Goal: Information Seeking & Learning: Learn about a topic

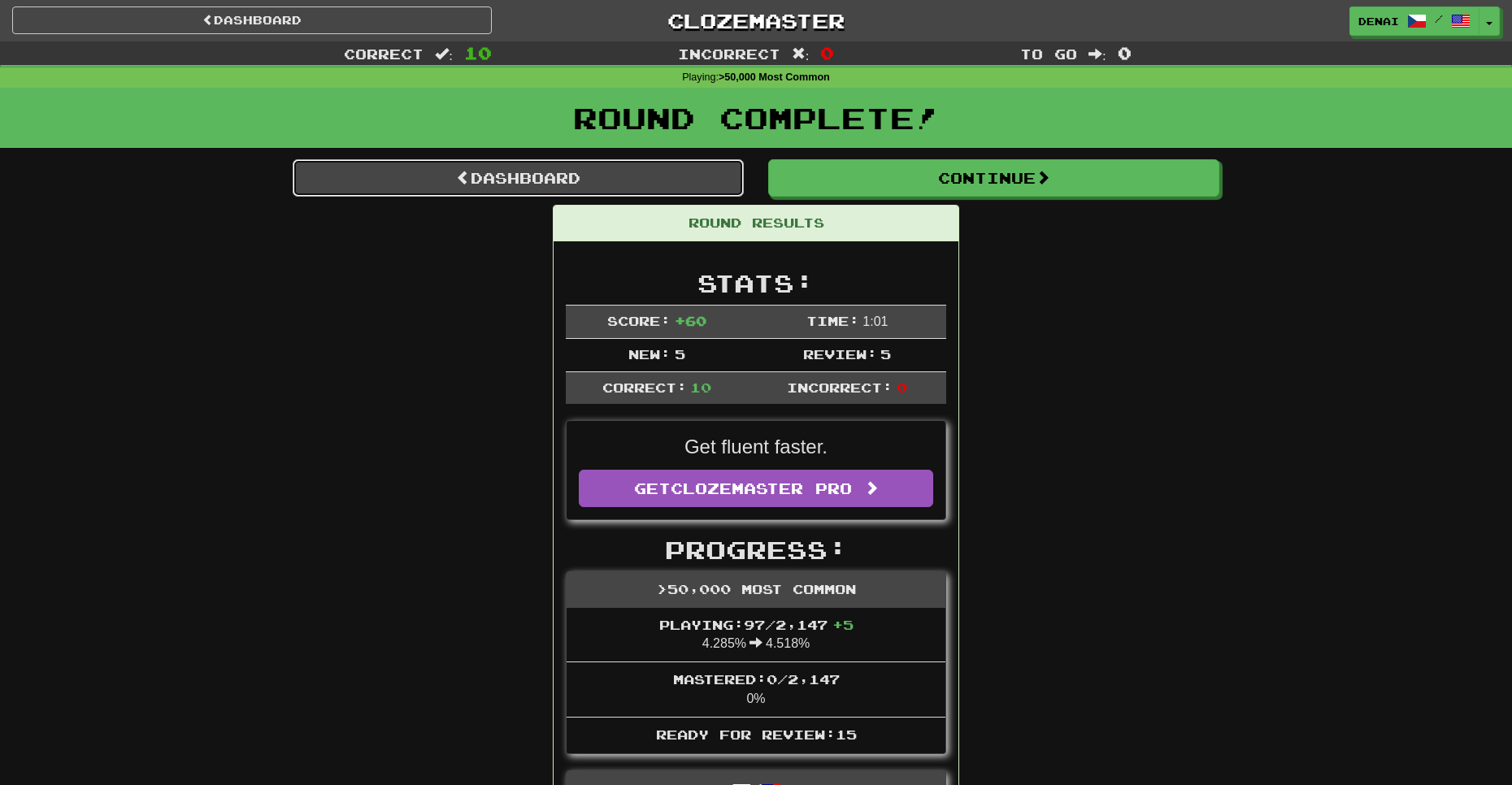
click at [641, 183] on link "Dashboard" at bounding box center [518, 178] width 451 height 38
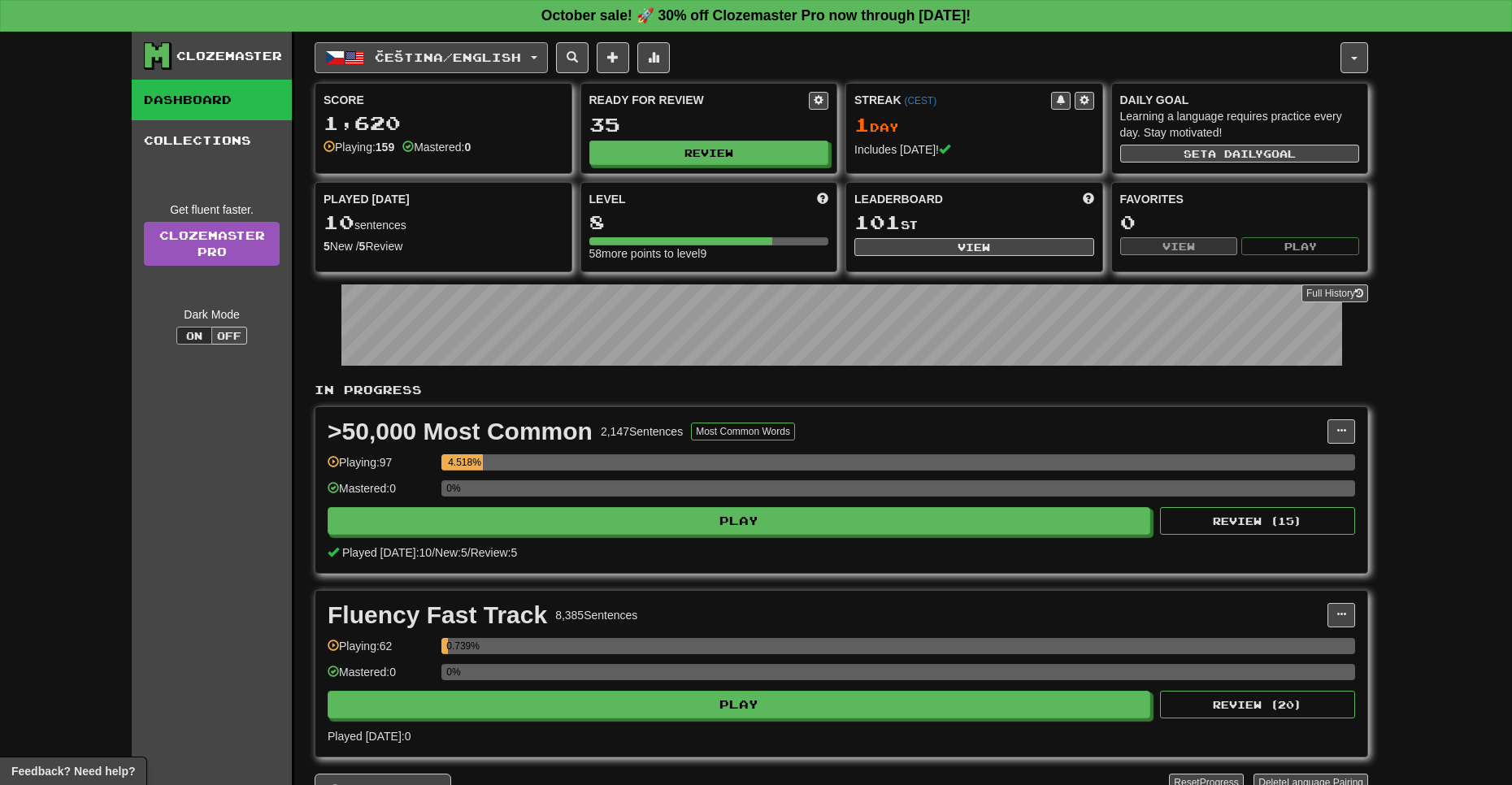
click at [417, 73] on button "Čeština / English" at bounding box center [431, 58] width 233 height 31
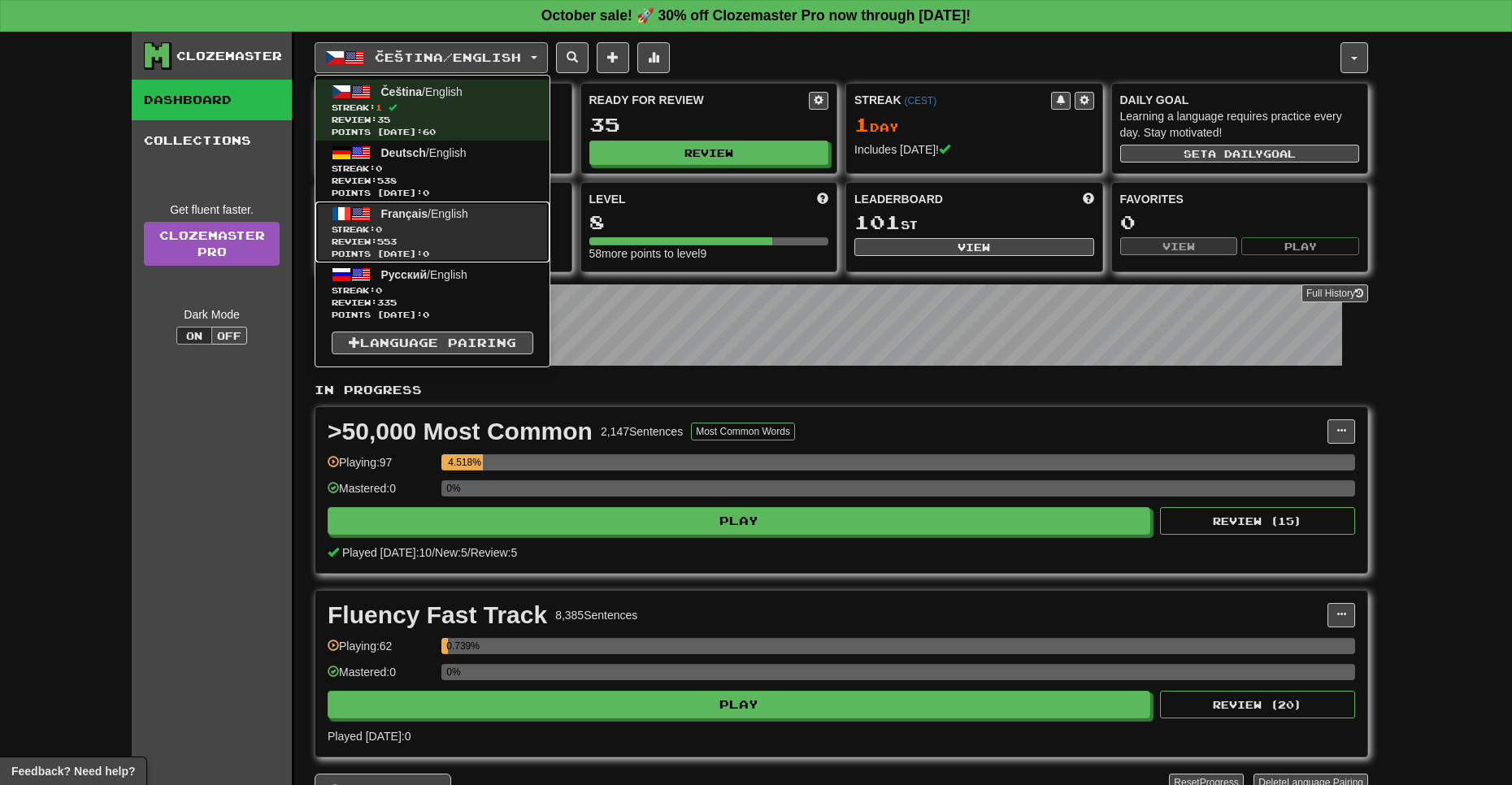
click at [414, 253] on span "Points today: 0" at bounding box center [432, 253] width 202 height 12
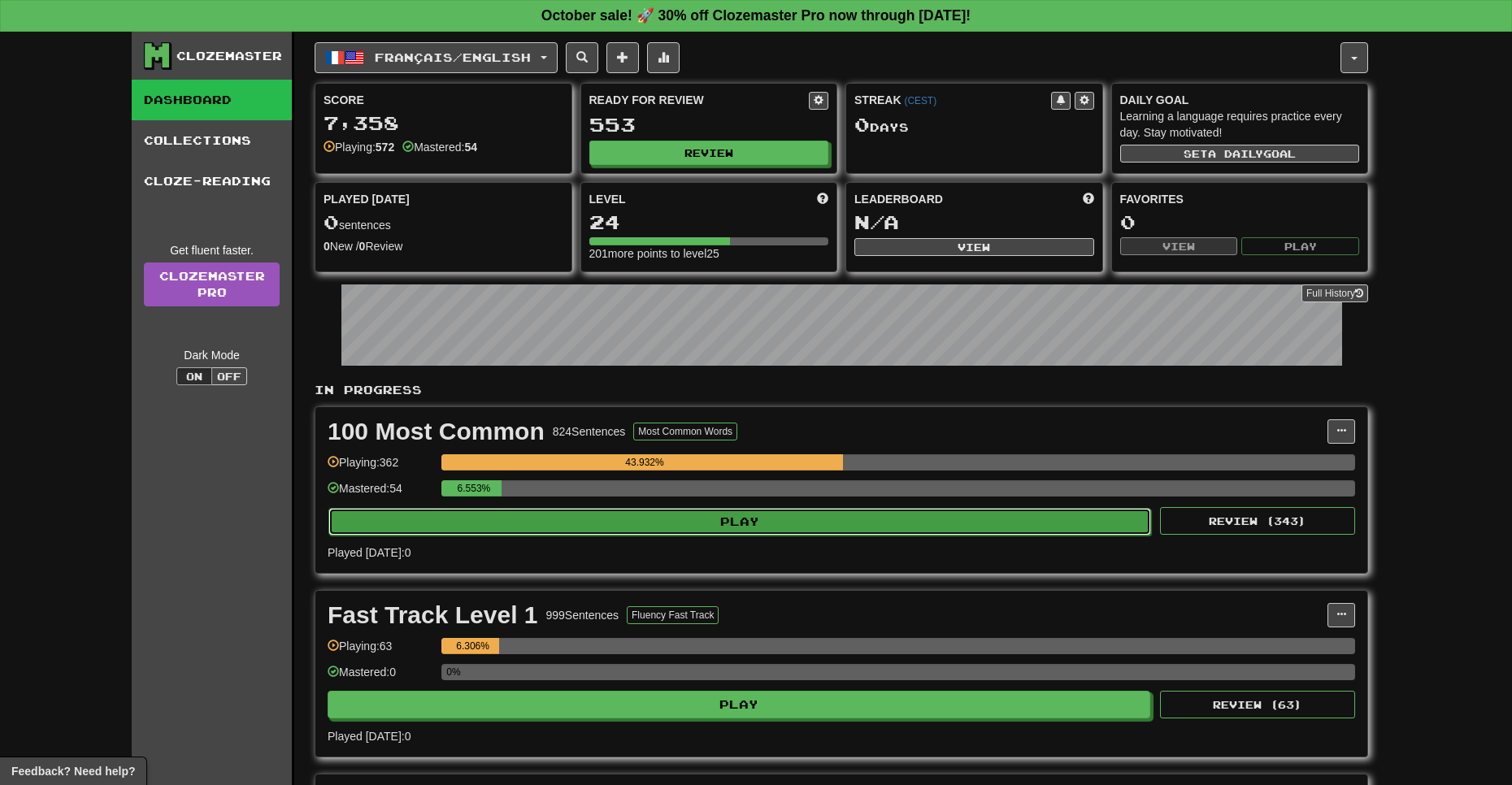
click at [689, 517] on button "Play" at bounding box center [740, 522] width 822 height 28
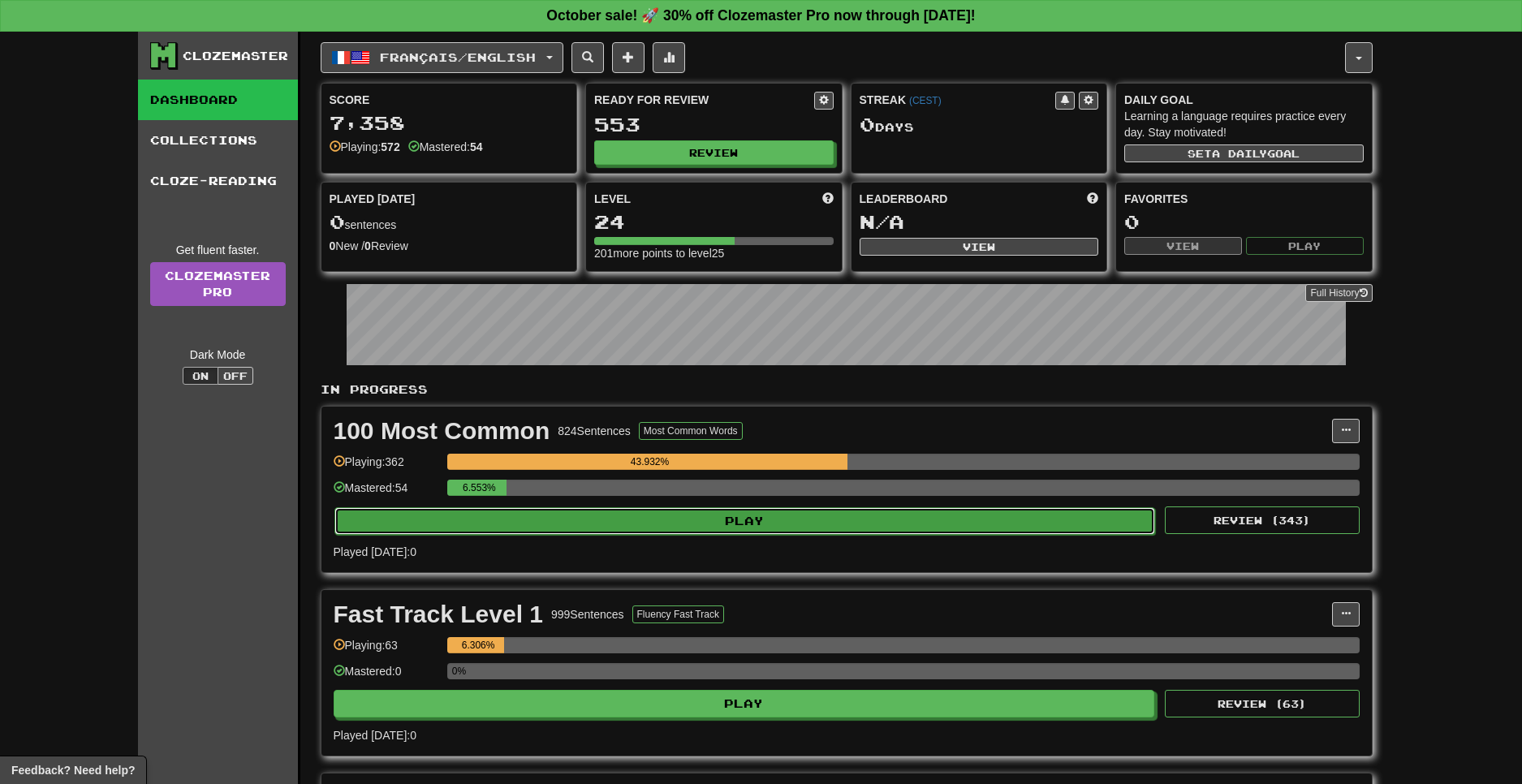
select select "**"
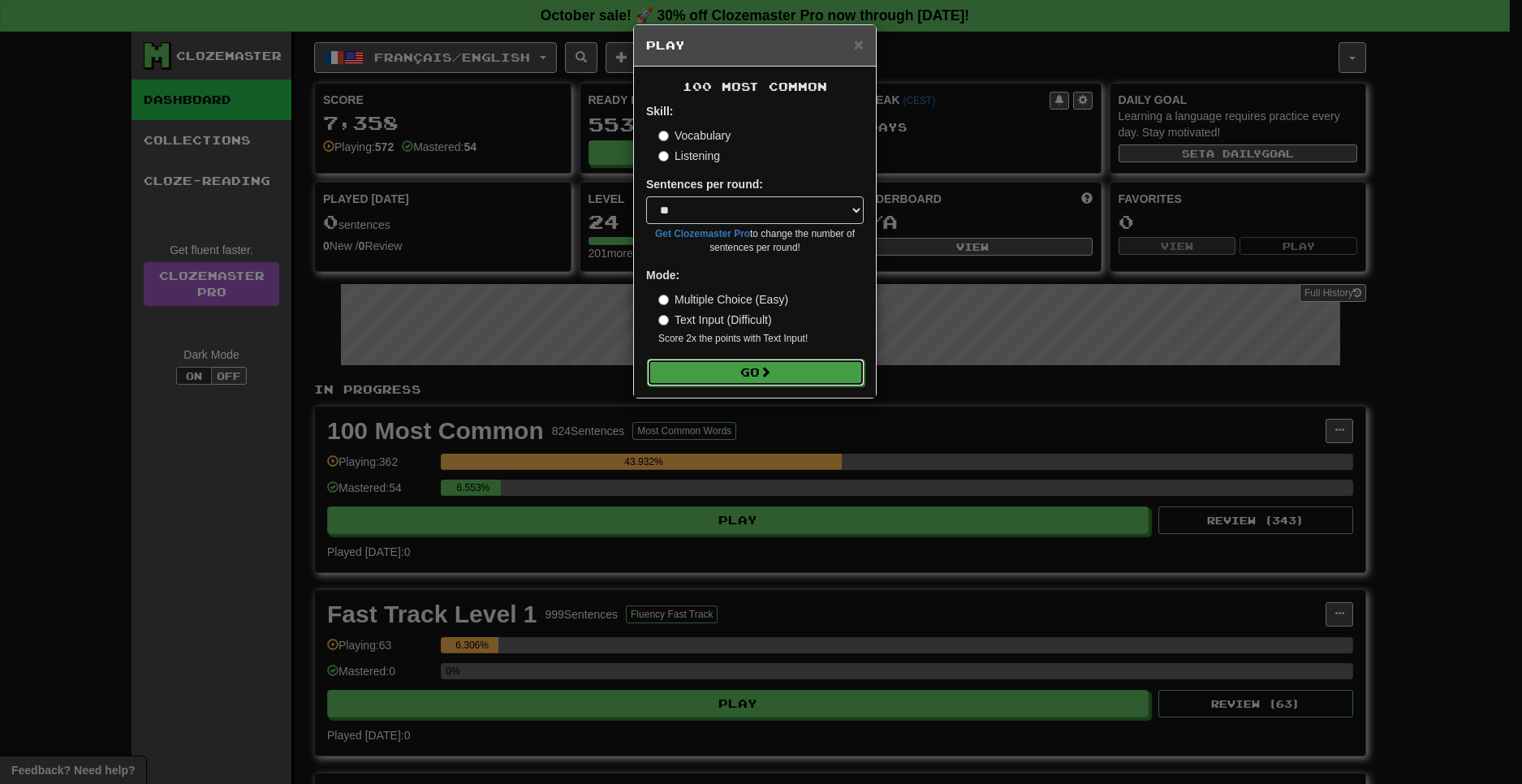
click at [708, 384] on button "Go" at bounding box center [756, 373] width 218 height 28
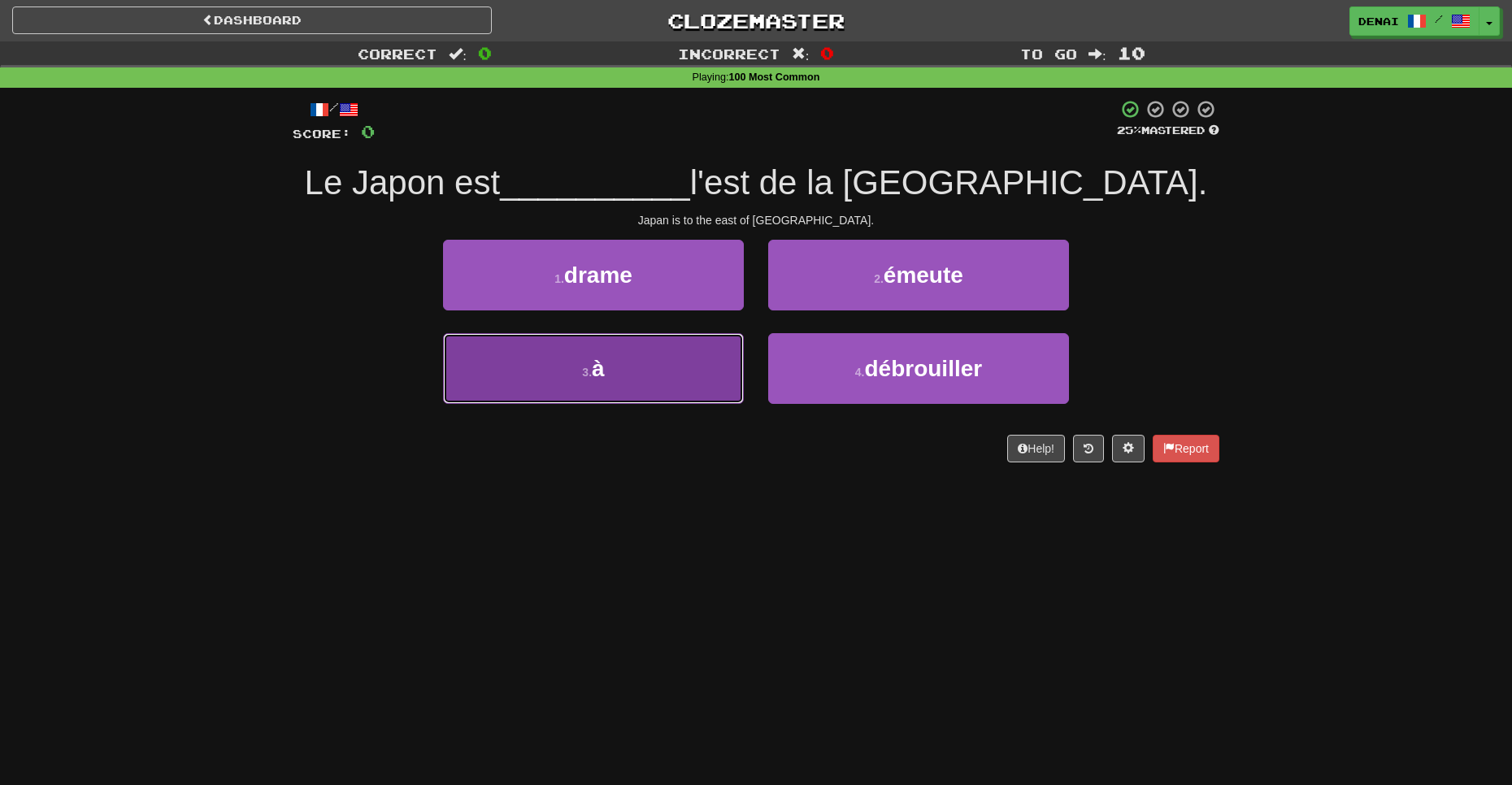
click at [544, 388] on button "3 . à" at bounding box center [593, 368] width 301 height 71
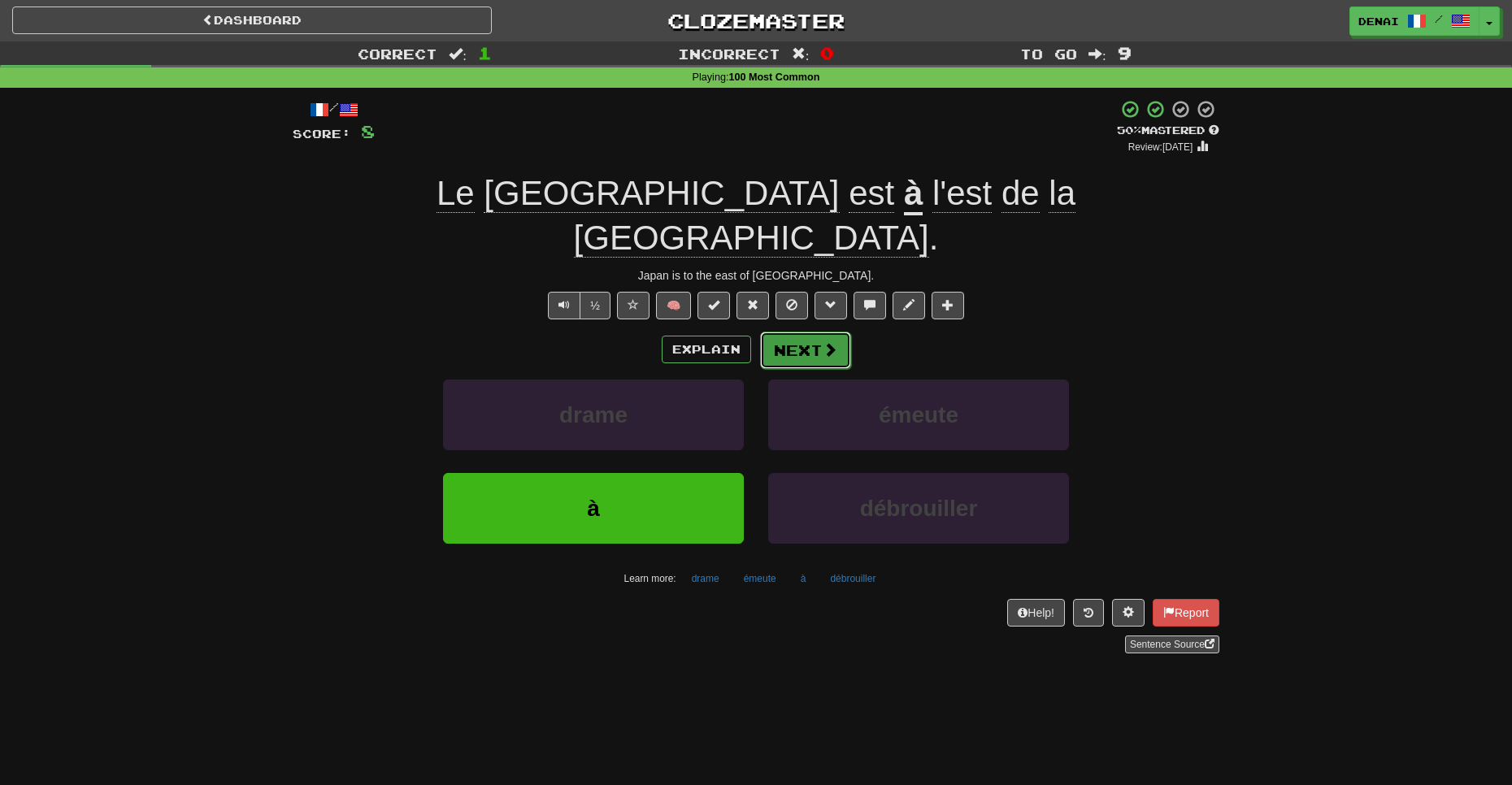
click at [803, 332] on button "Next" at bounding box center [805, 350] width 91 height 38
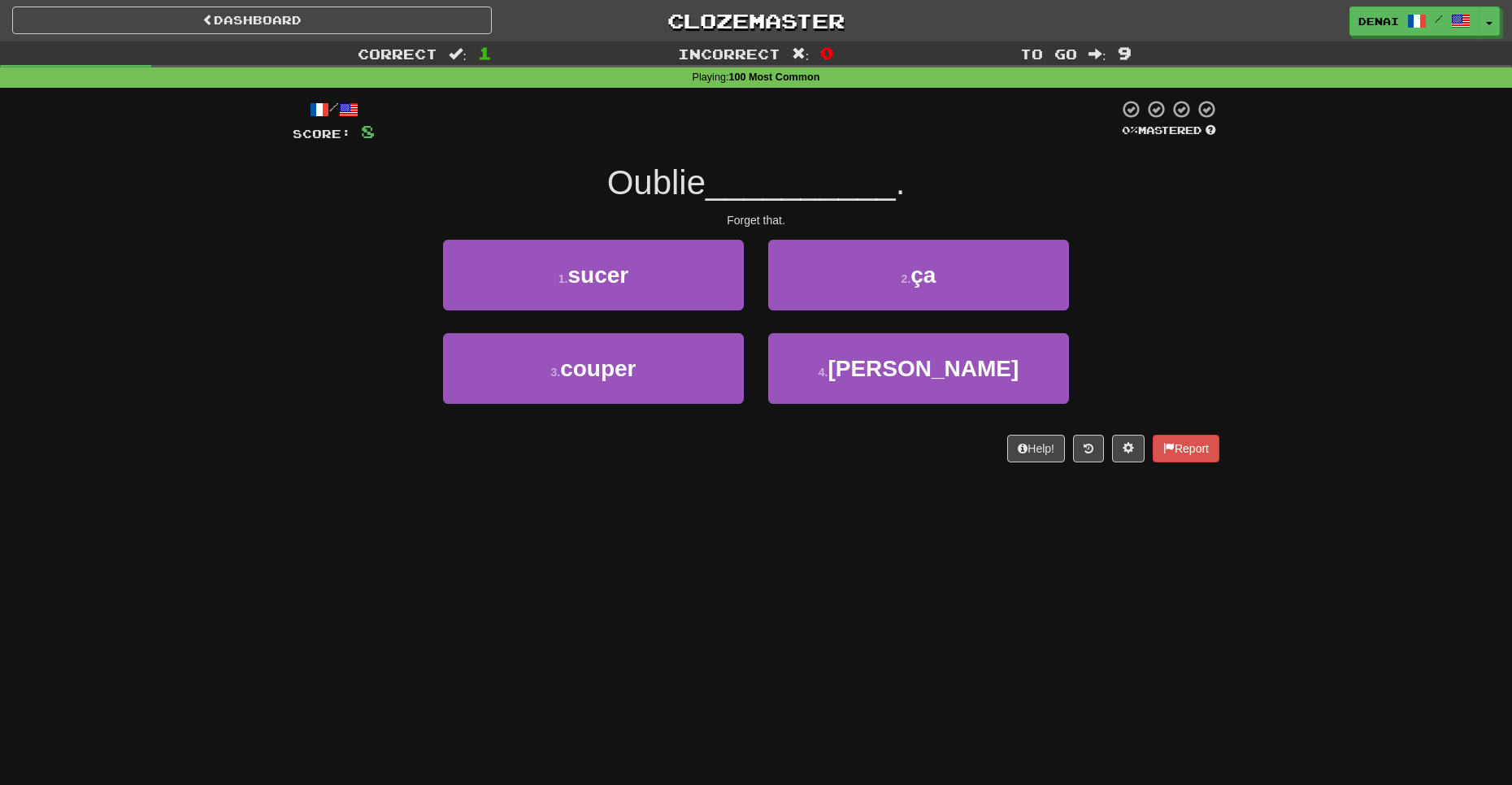
click at [808, 311] on div "2 . ça" at bounding box center [919, 286] width 325 height 93
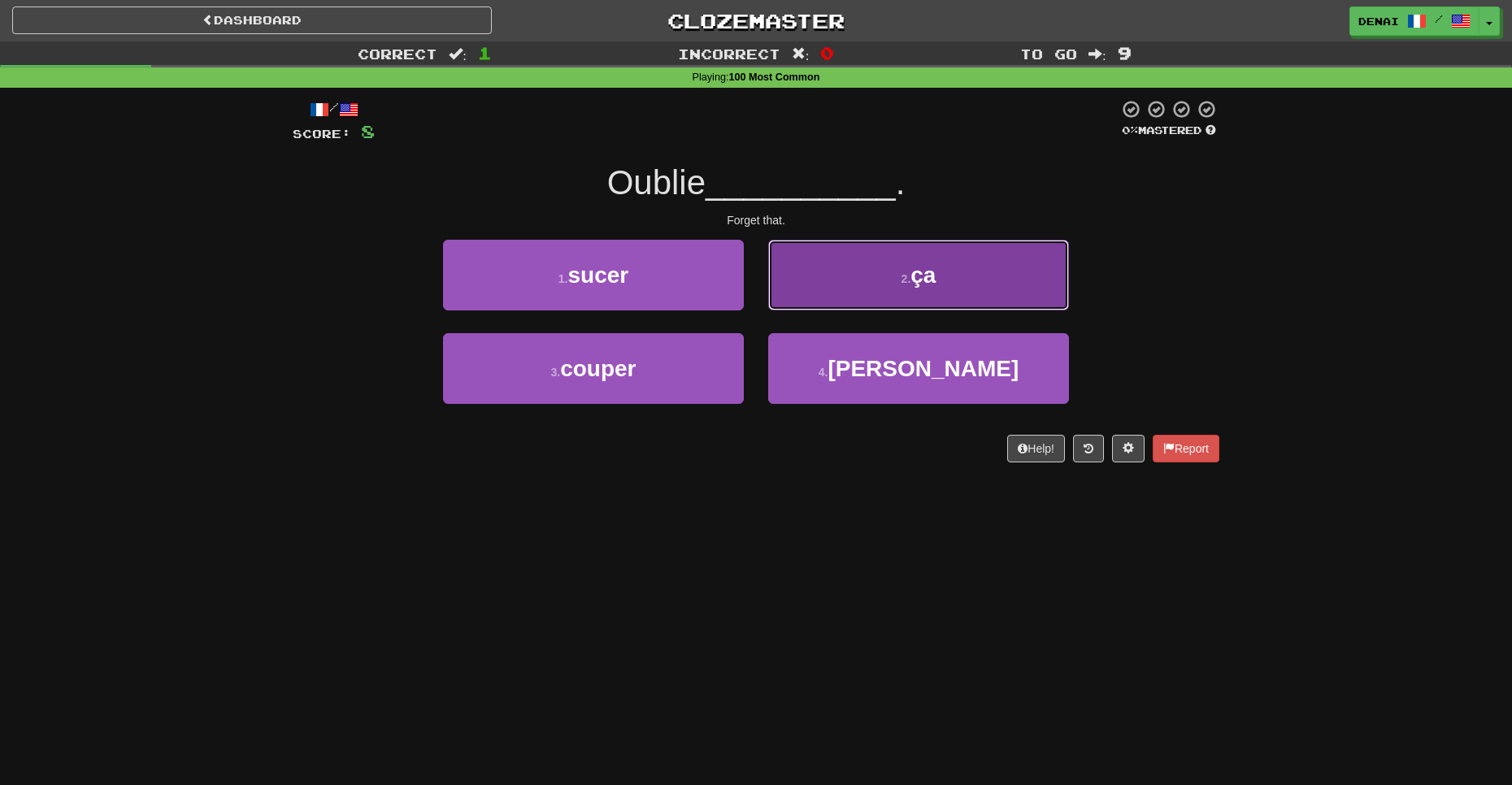
click at [839, 297] on button "2 . ça" at bounding box center [919, 274] width 301 height 71
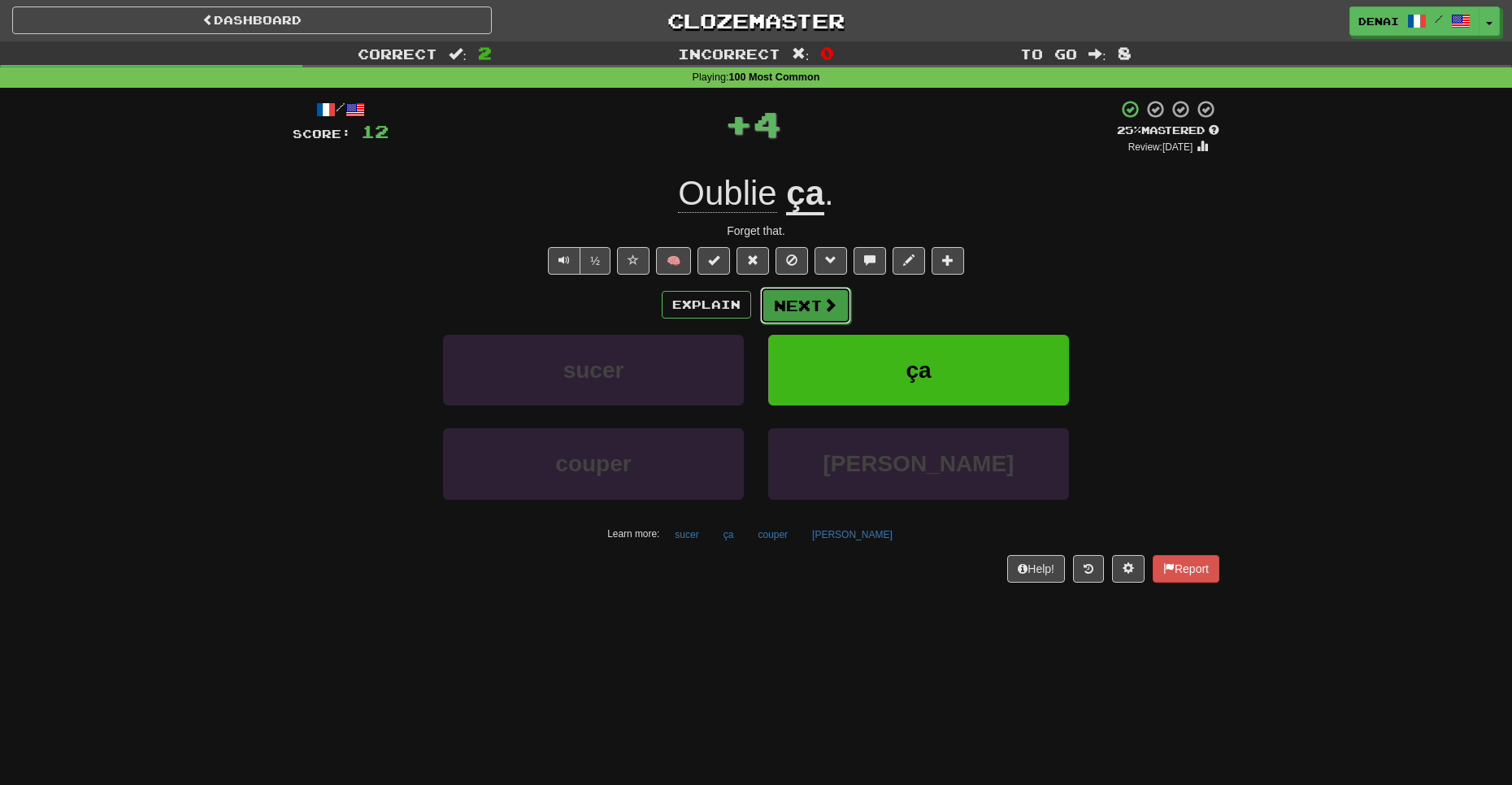
click at [840, 299] on button "Next" at bounding box center [805, 306] width 91 height 38
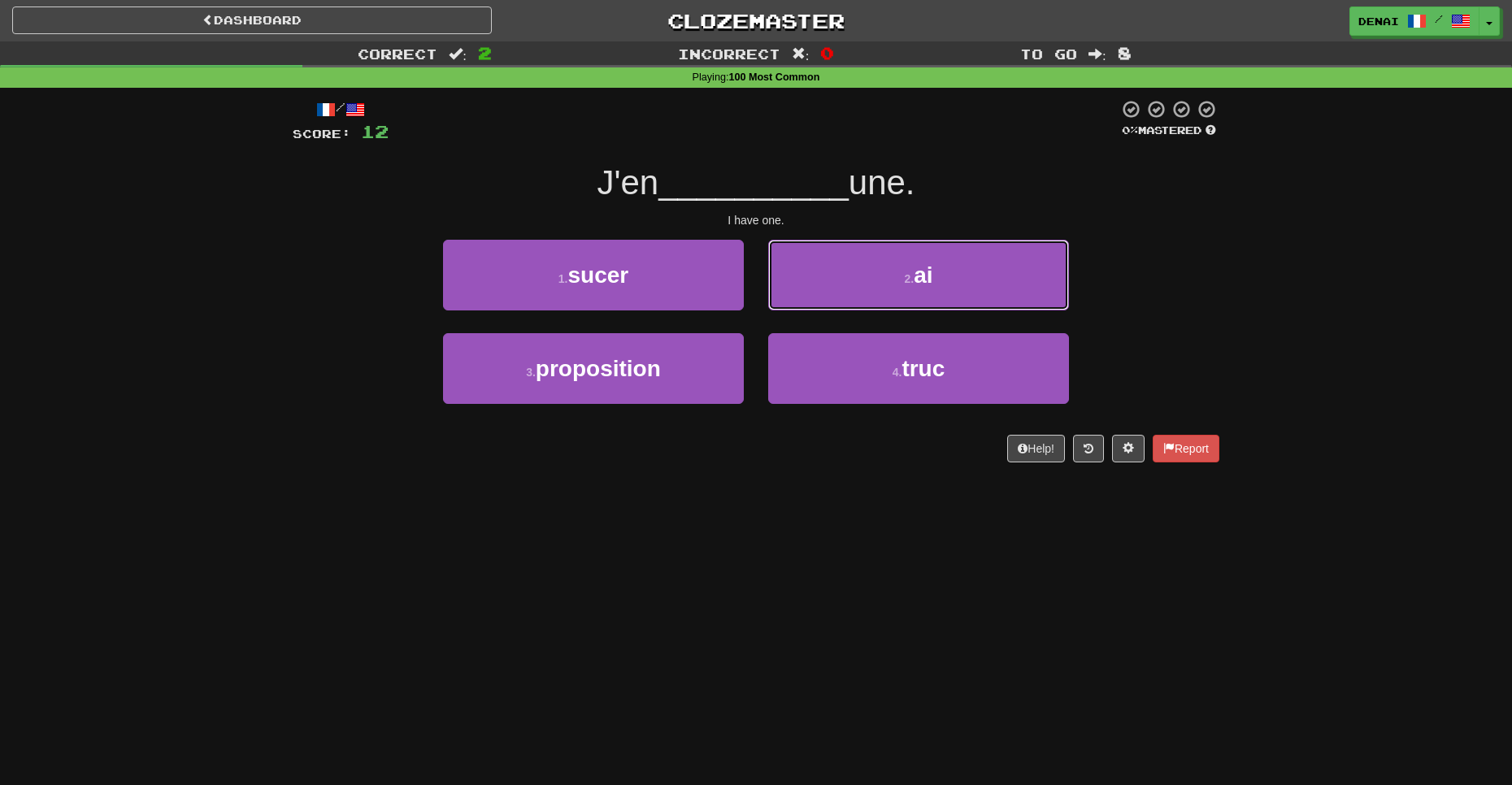
click at [840, 299] on button "2 . ai" at bounding box center [919, 274] width 301 height 71
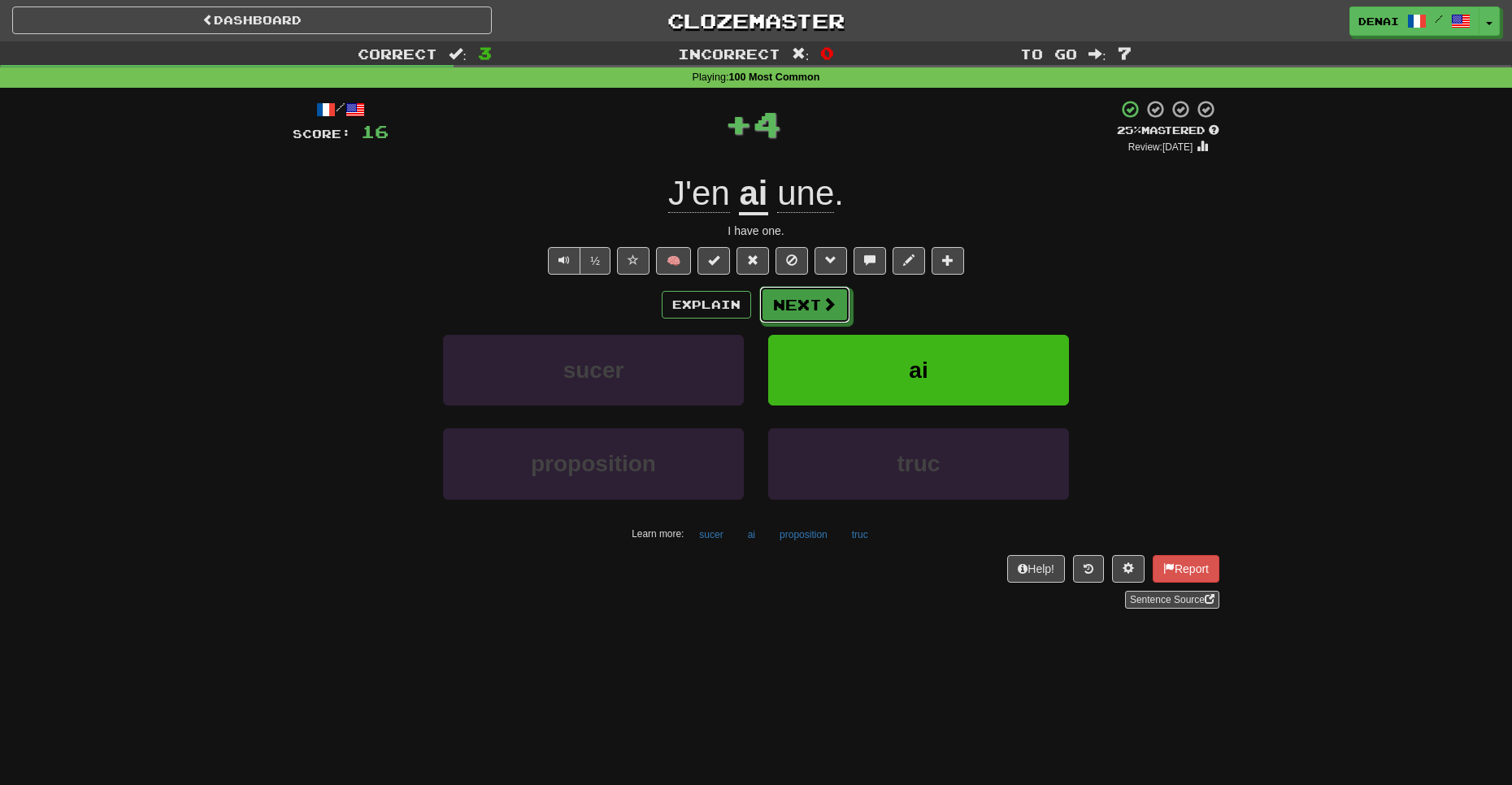
click at [840, 299] on button "Next" at bounding box center [804, 305] width 91 height 38
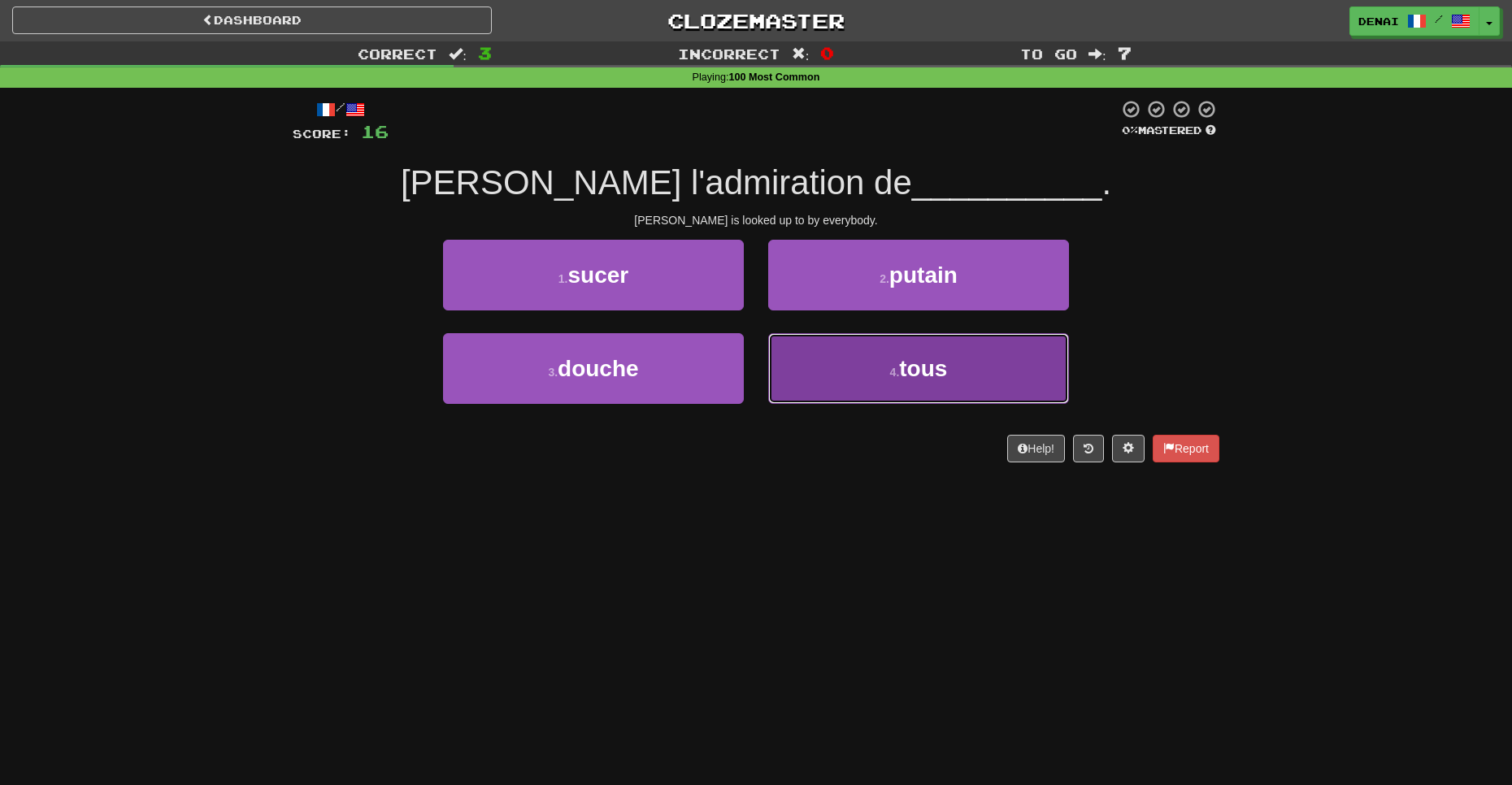
click at [849, 369] on button "4 . tous" at bounding box center [919, 368] width 301 height 71
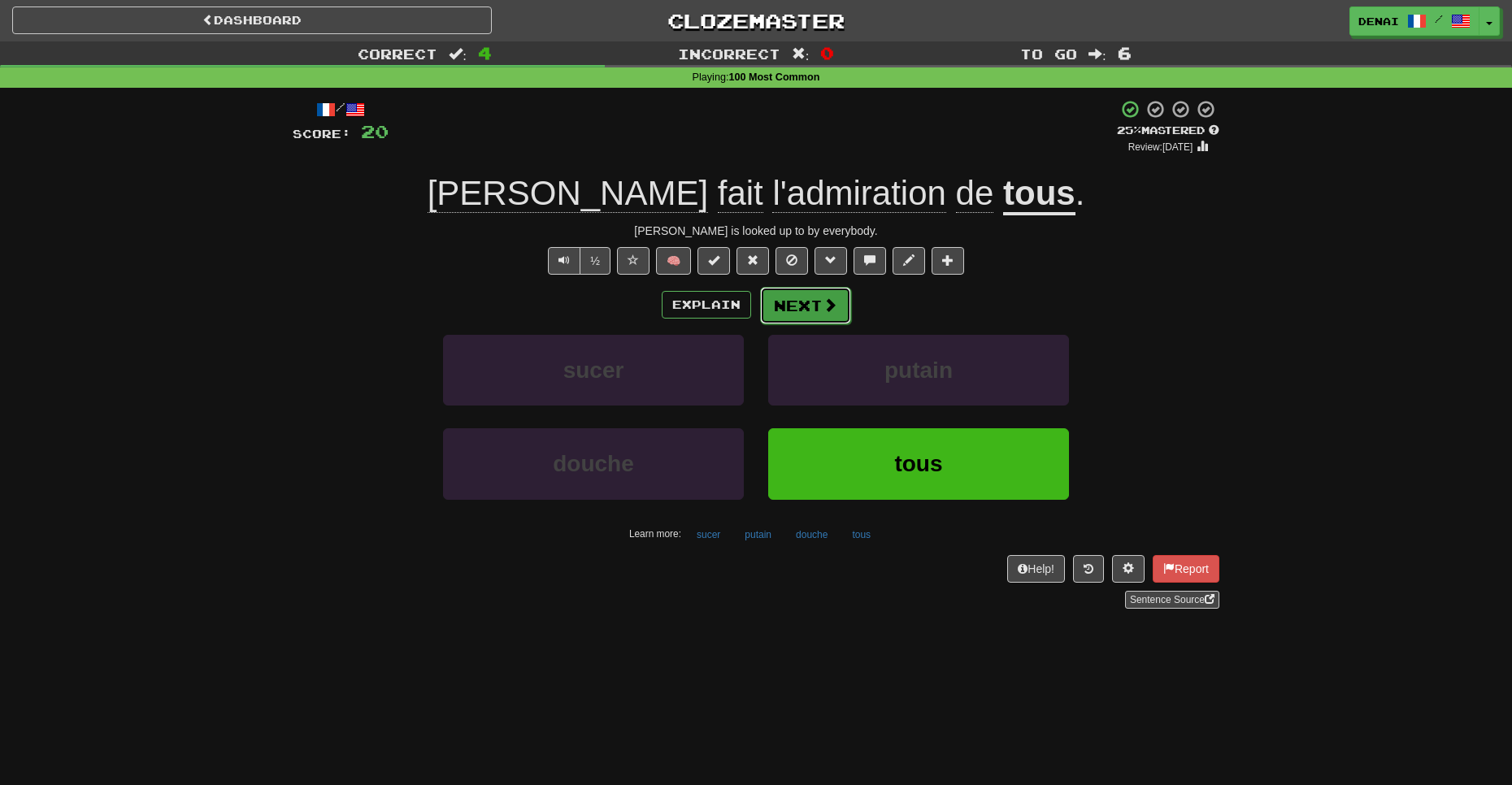
click at [827, 323] on button "Next" at bounding box center [805, 306] width 91 height 38
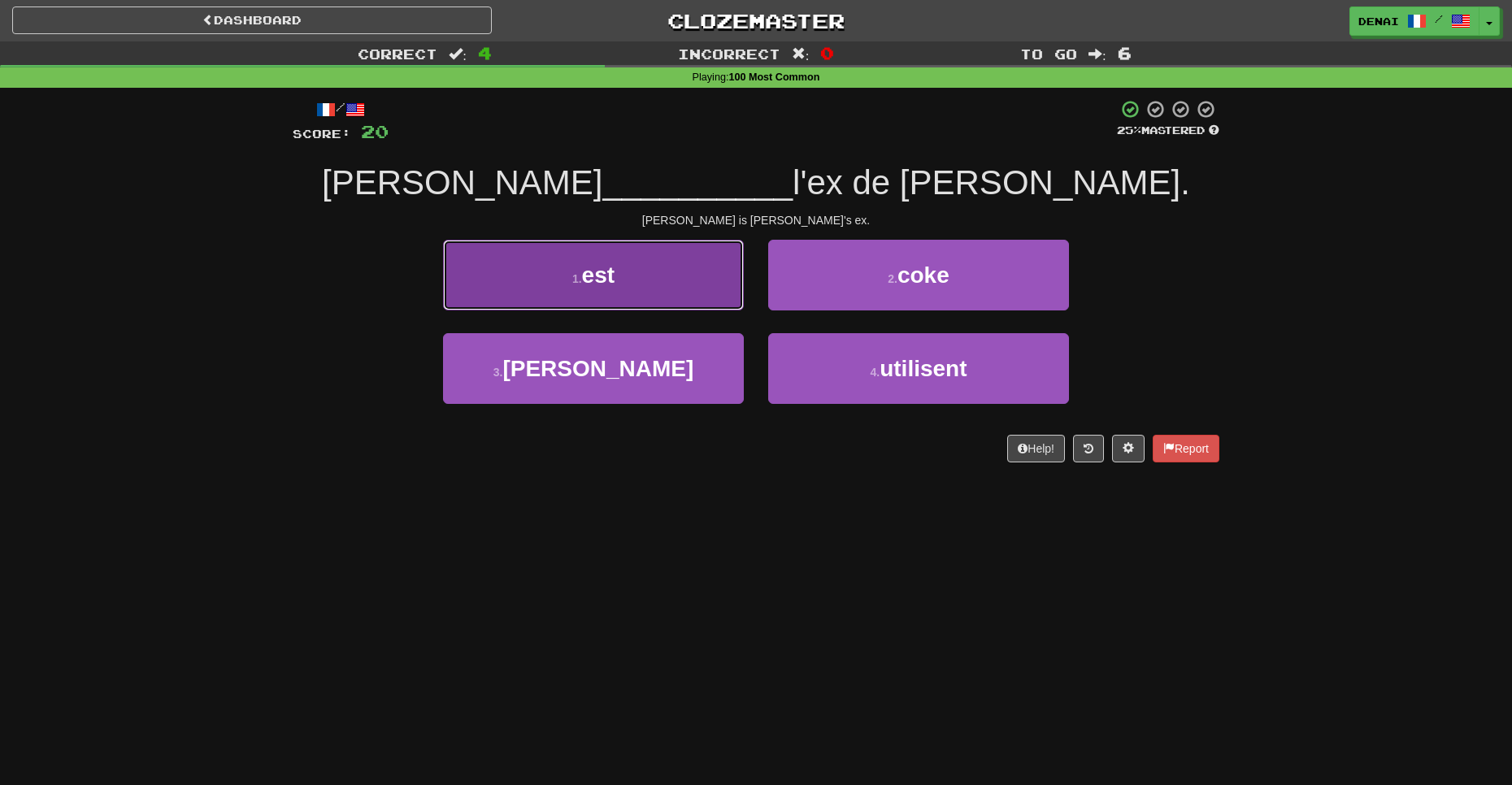
click at [699, 299] on button "1 . est" at bounding box center [593, 274] width 301 height 71
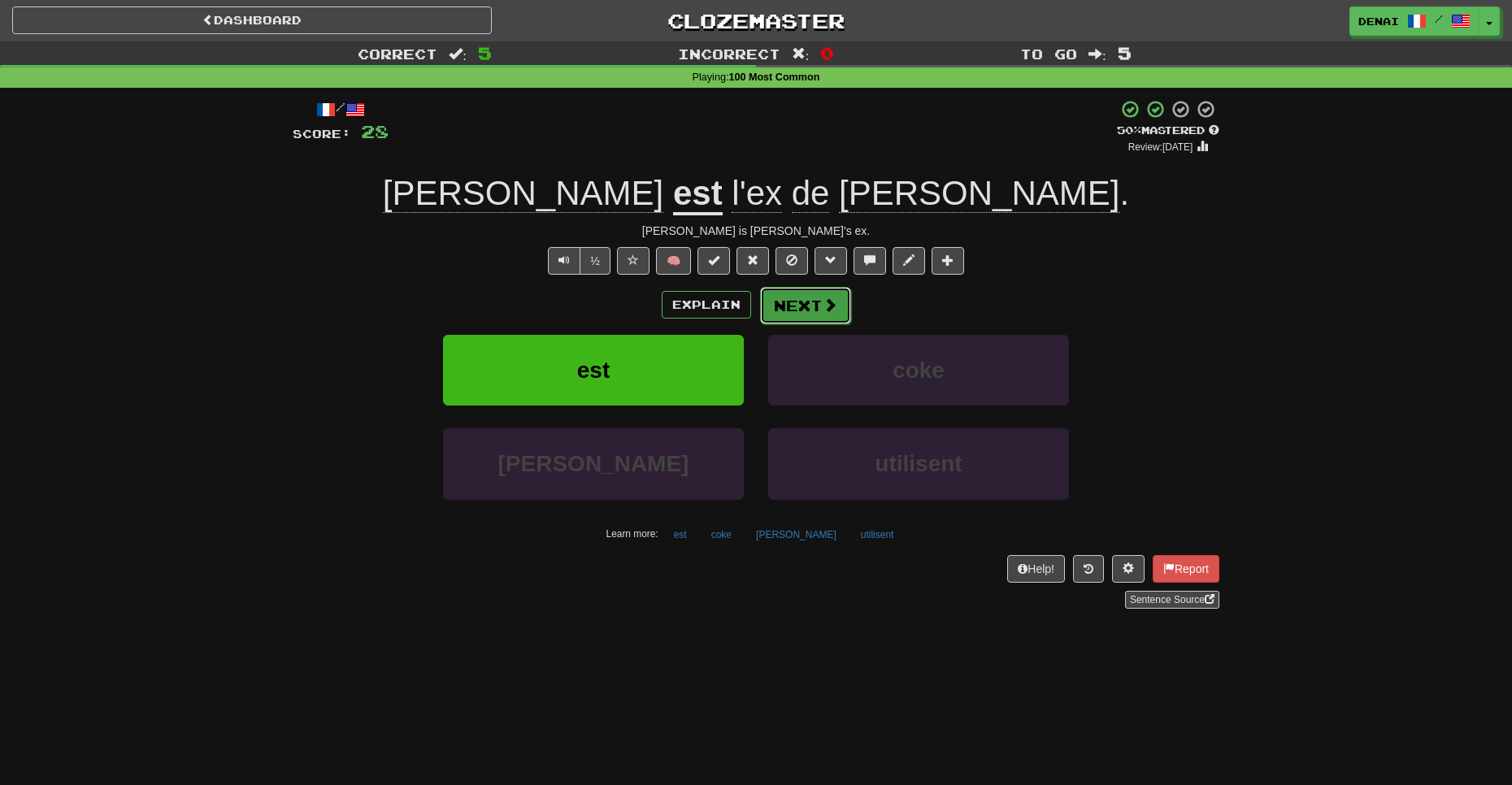
click at [781, 293] on button "Next" at bounding box center [805, 306] width 91 height 38
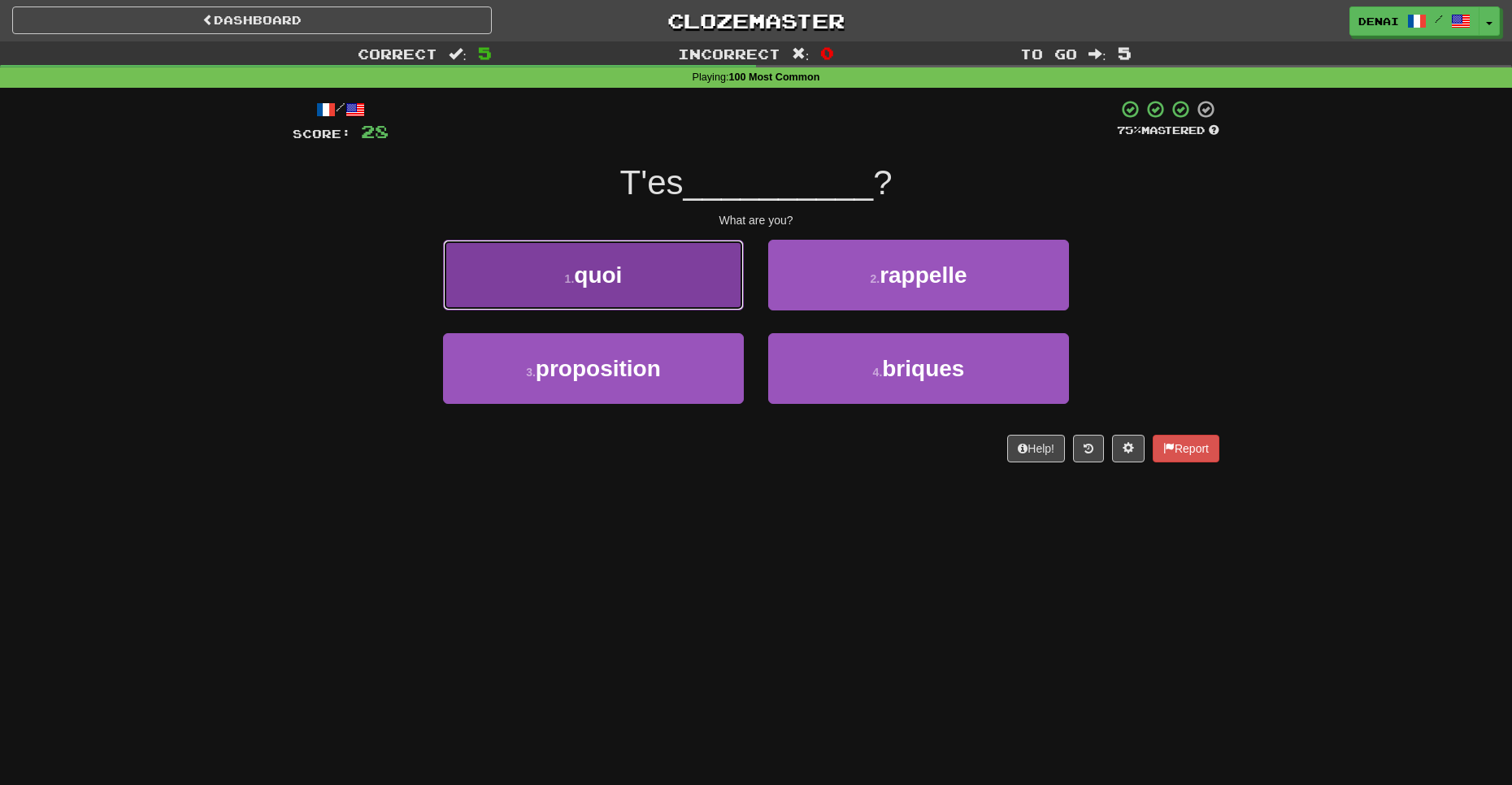
click at [680, 294] on button "1 . quoi" at bounding box center [593, 274] width 301 height 71
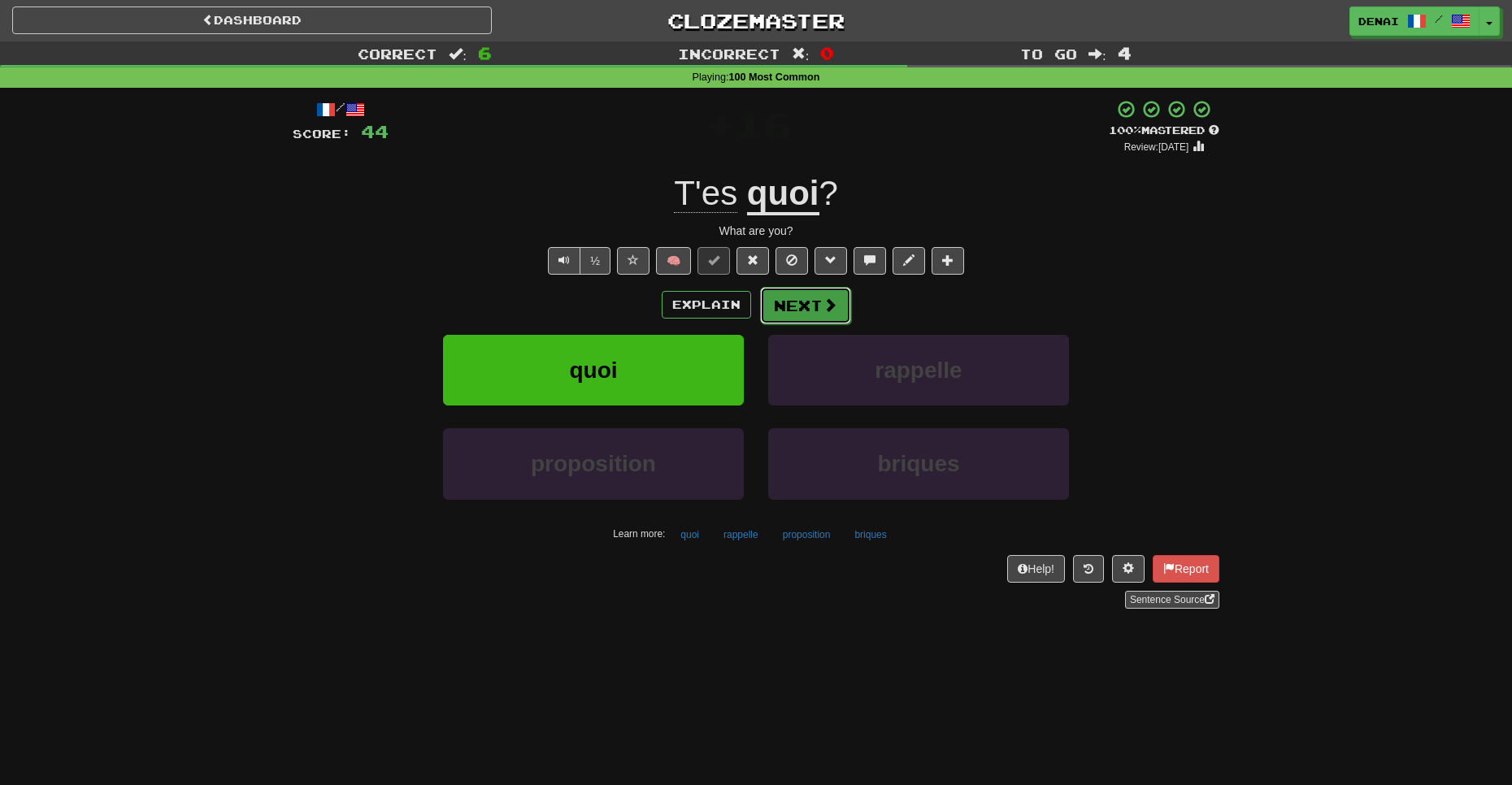
click at [825, 306] on span at bounding box center [830, 305] width 15 height 15
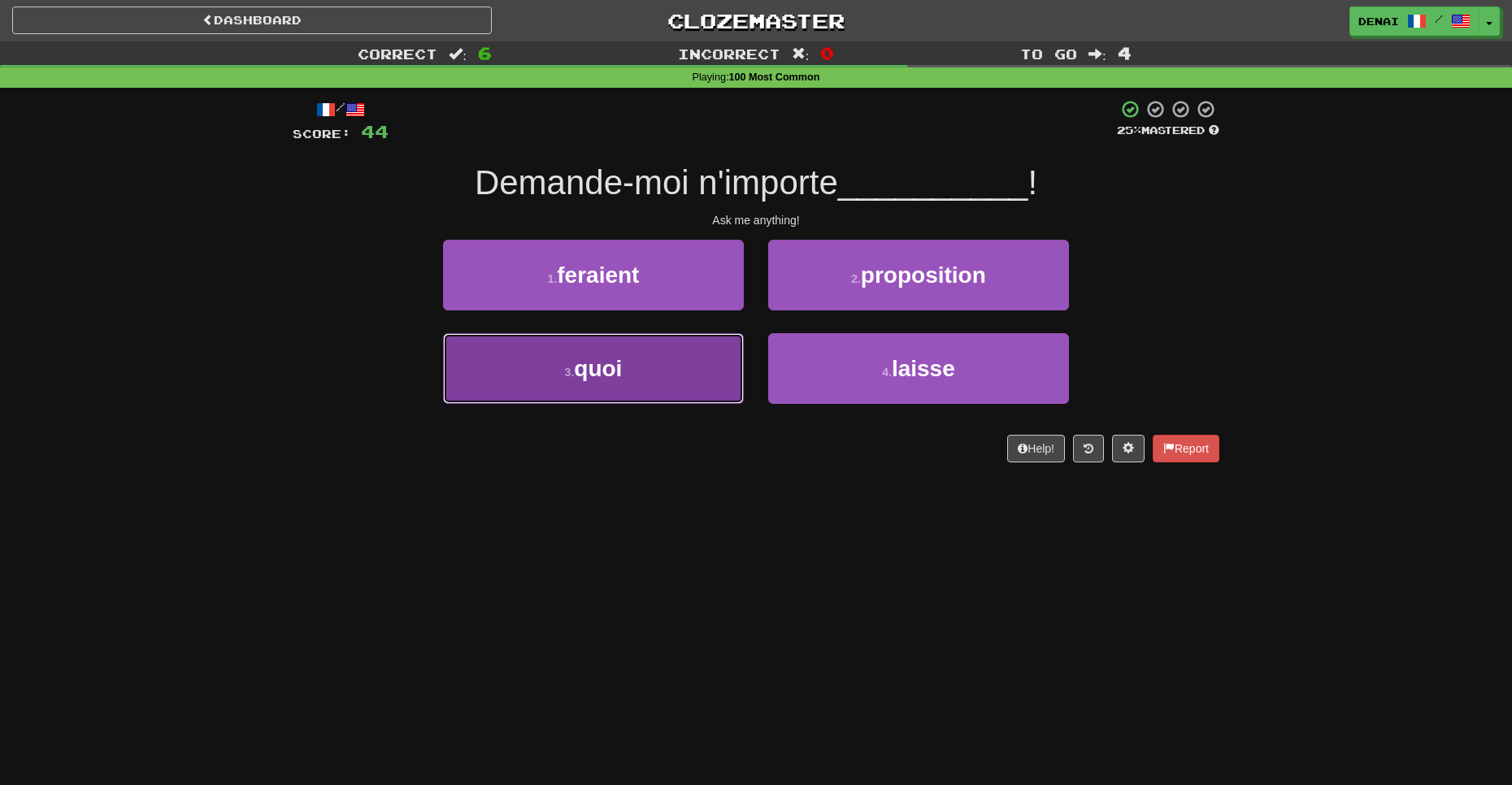
click at [719, 369] on button "3 . quoi" at bounding box center [593, 368] width 301 height 71
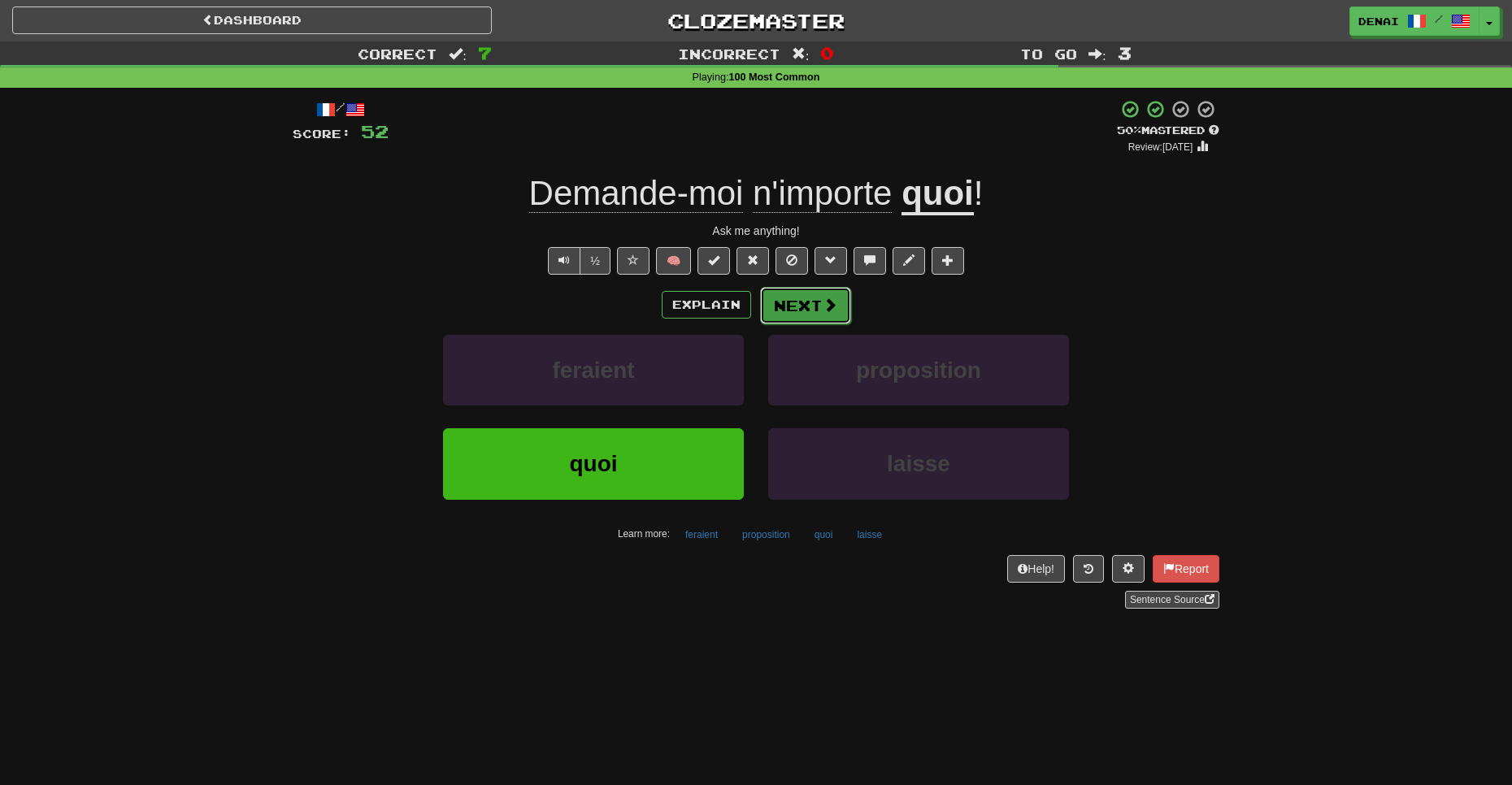
click at [825, 310] on span at bounding box center [830, 305] width 15 height 15
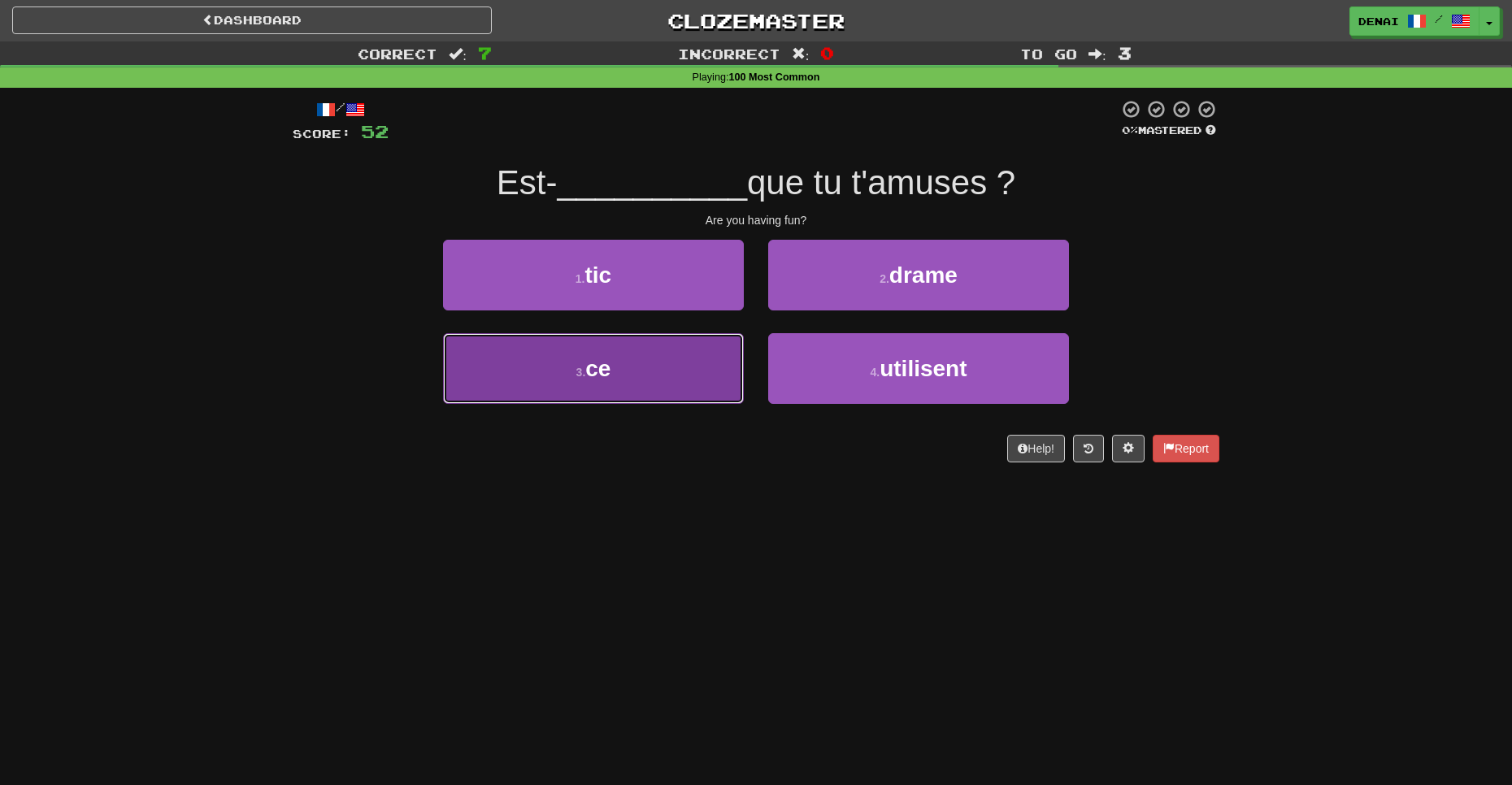
click at [695, 355] on button "3 . ce" at bounding box center [593, 368] width 301 height 71
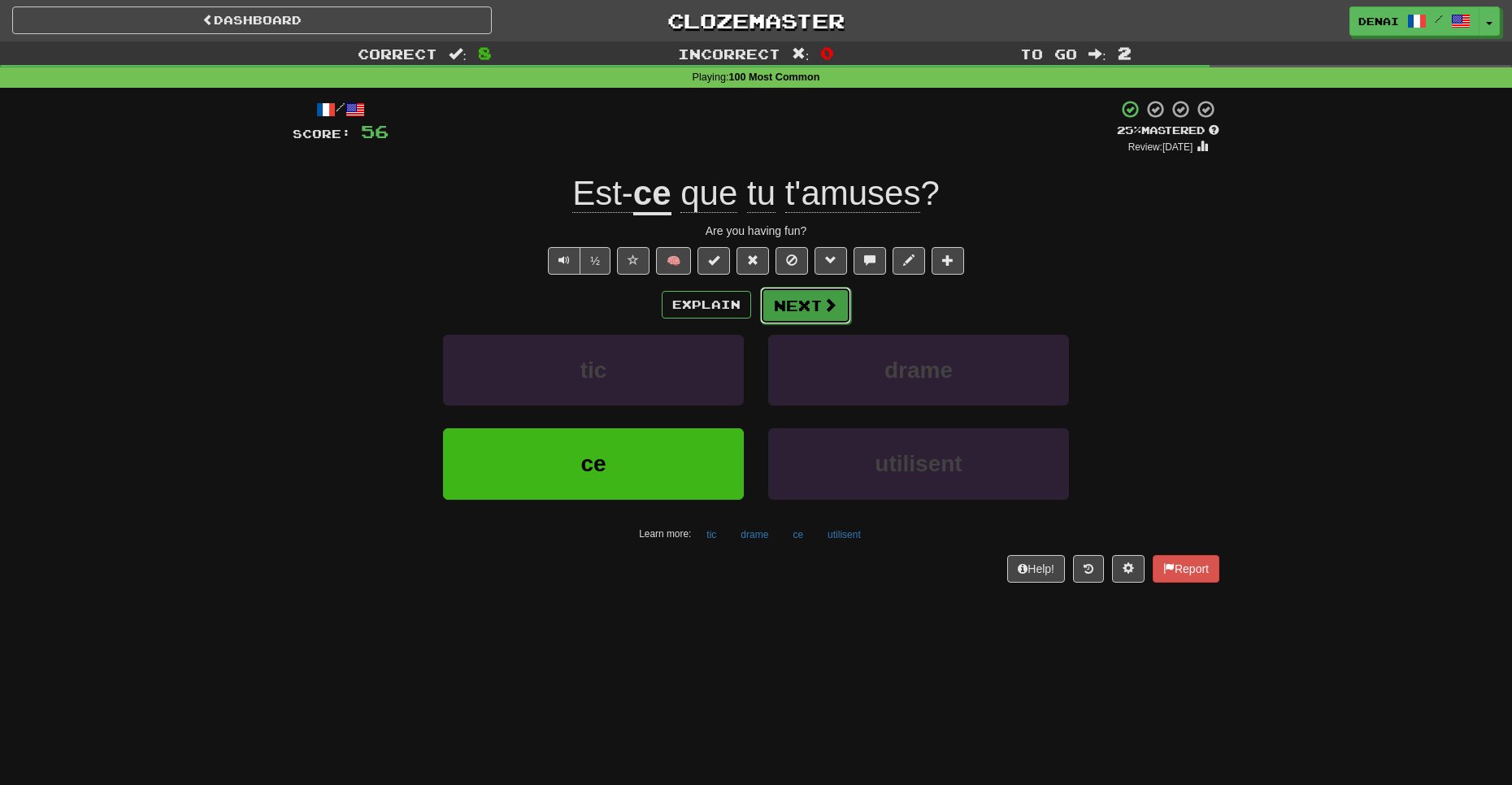
click at [794, 291] on button "Next" at bounding box center [805, 306] width 91 height 38
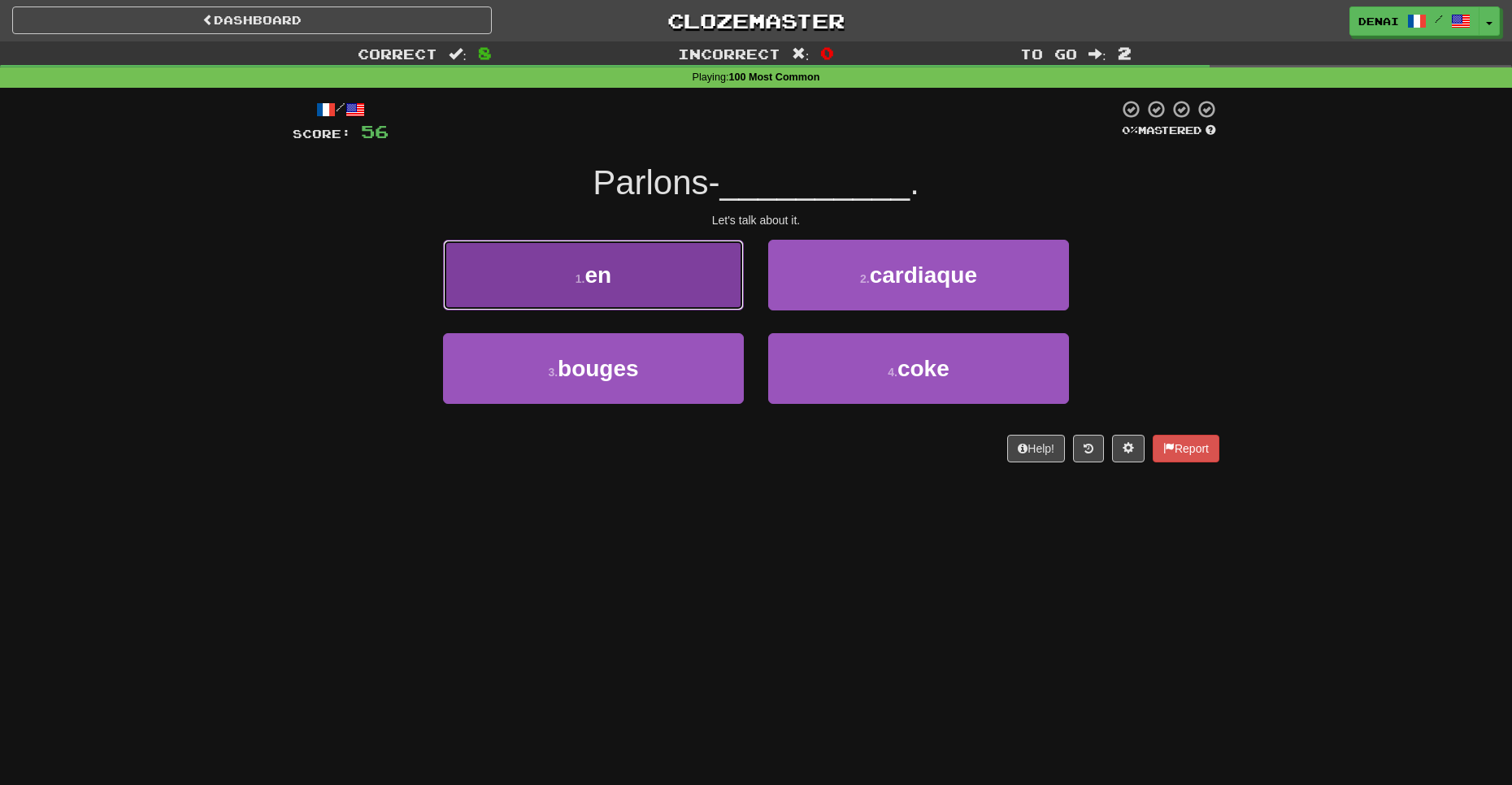
click at [705, 284] on button "1 . en" at bounding box center [593, 274] width 301 height 71
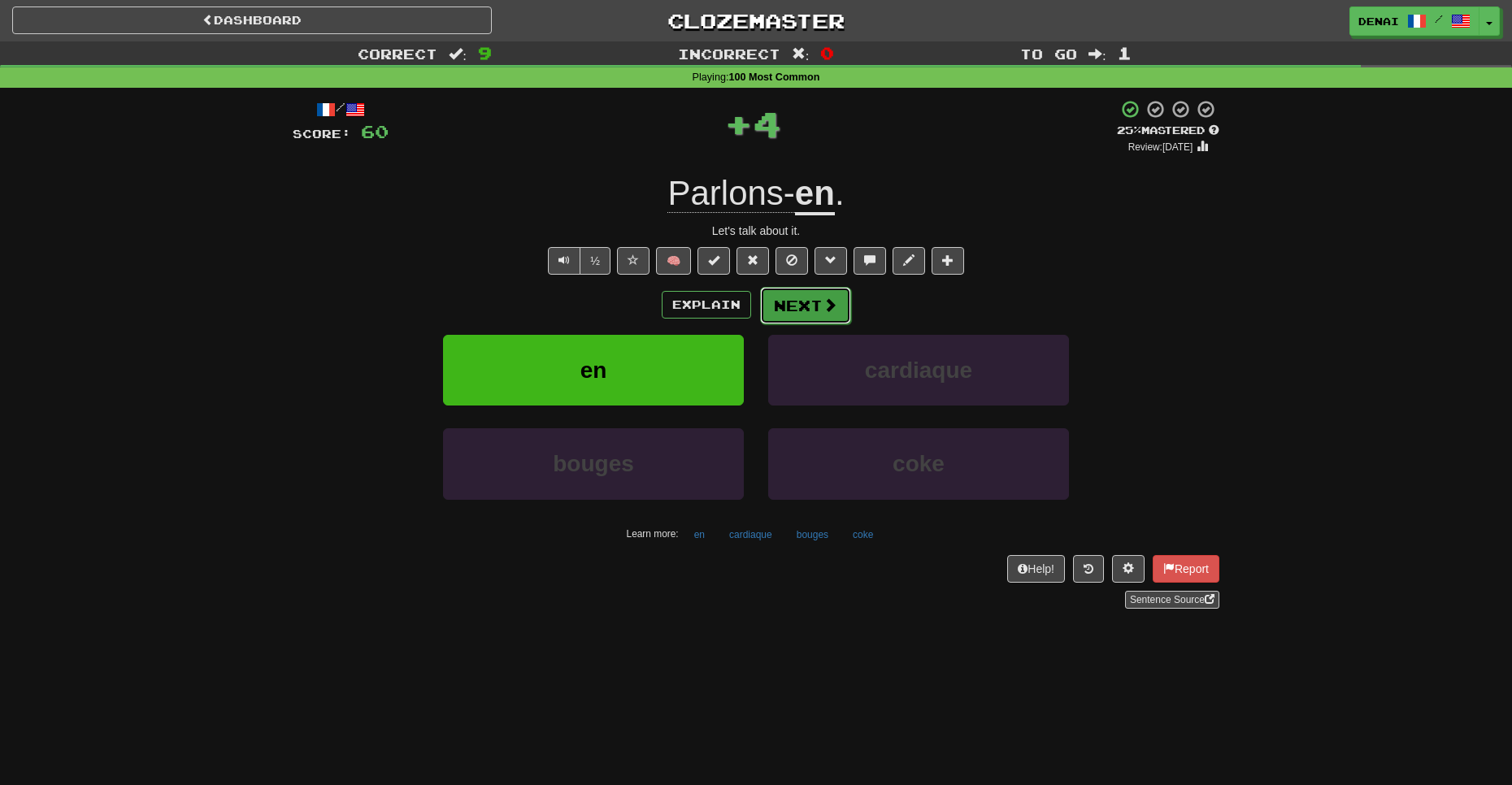
click at [781, 302] on button "Next" at bounding box center [805, 306] width 91 height 38
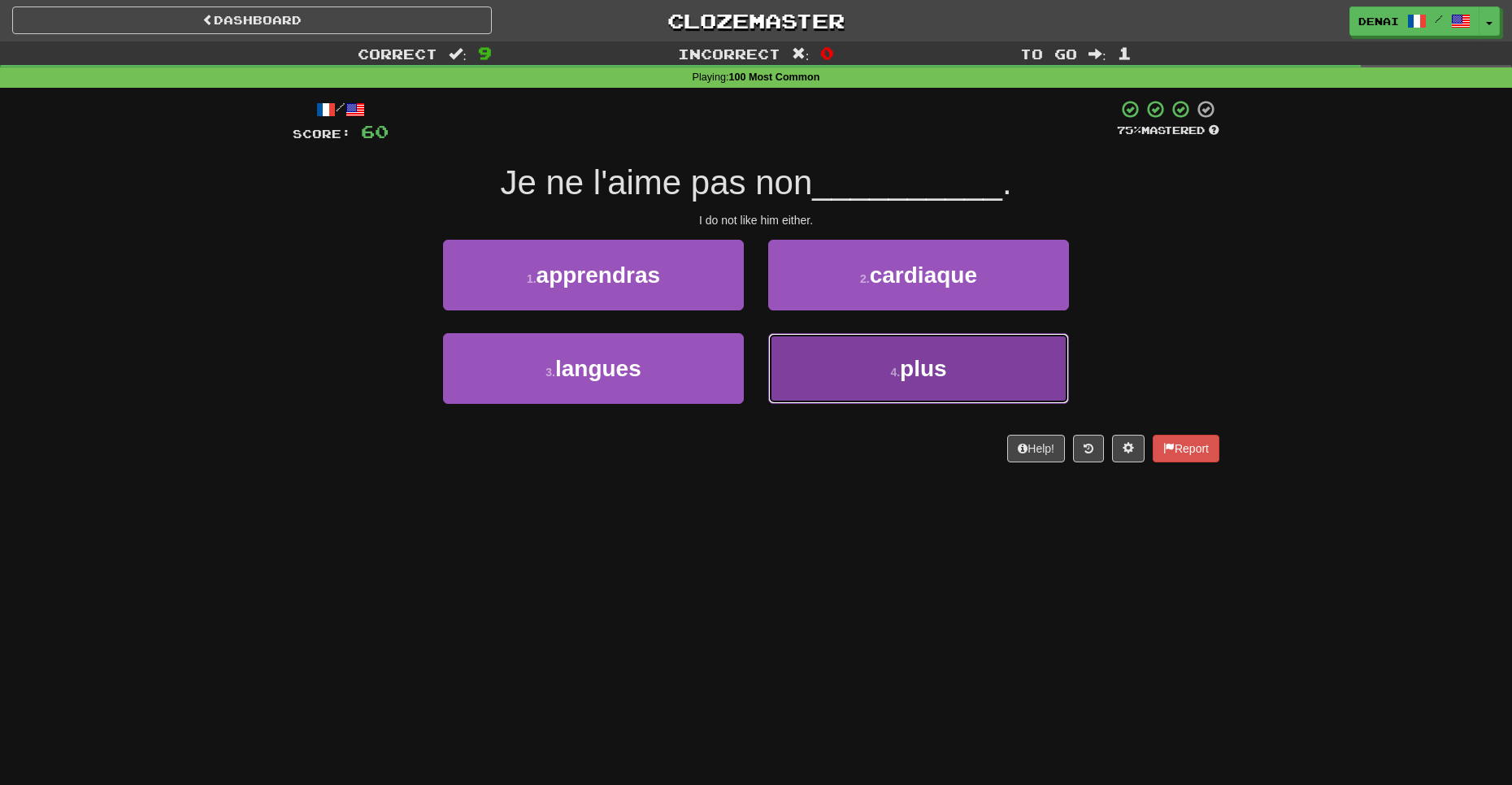
click at [803, 338] on button "4 . plus" at bounding box center [919, 368] width 301 height 71
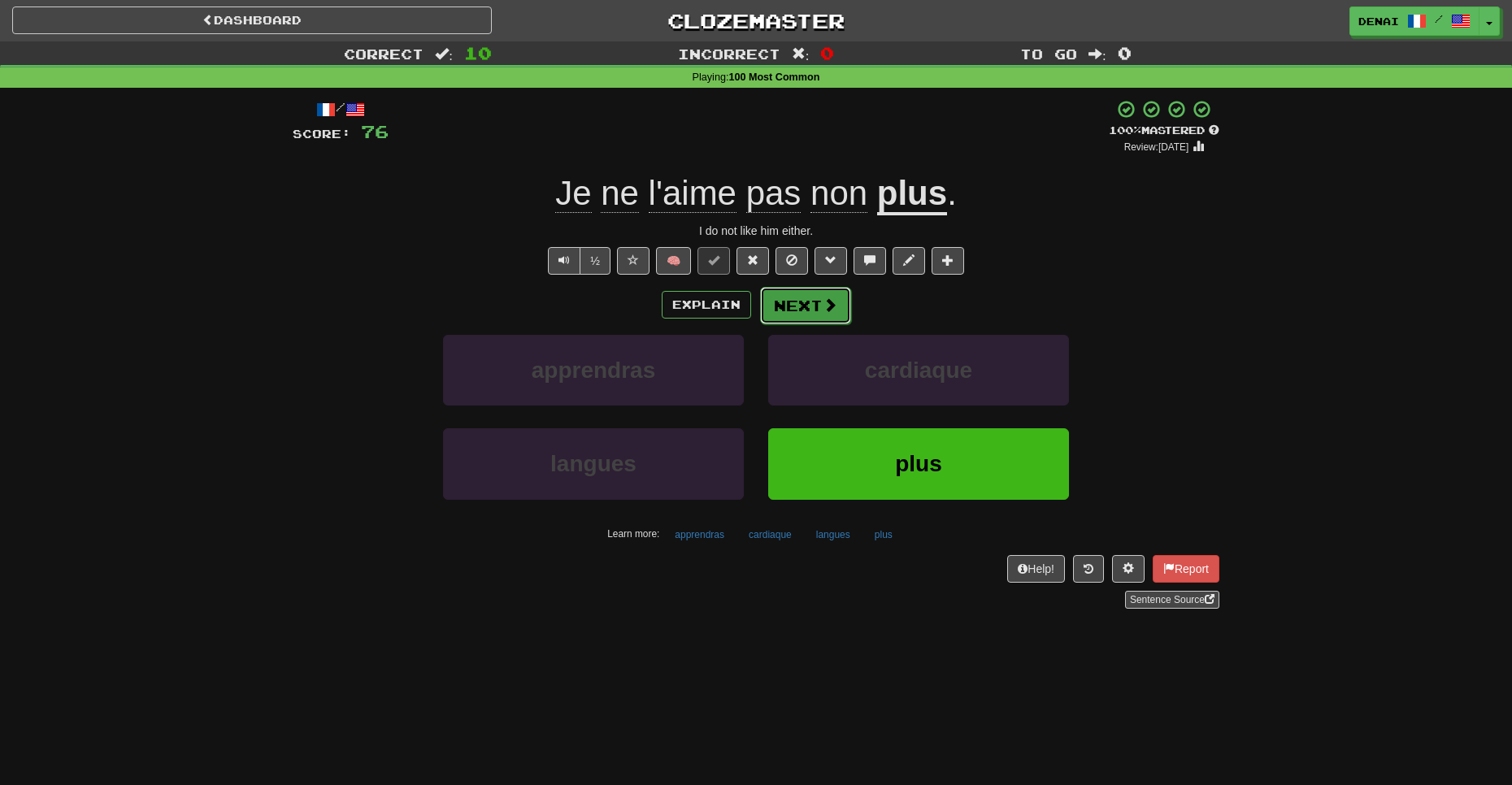
click at [821, 319] on button "Next" at bounding box center [805, 306] width 91 height 38
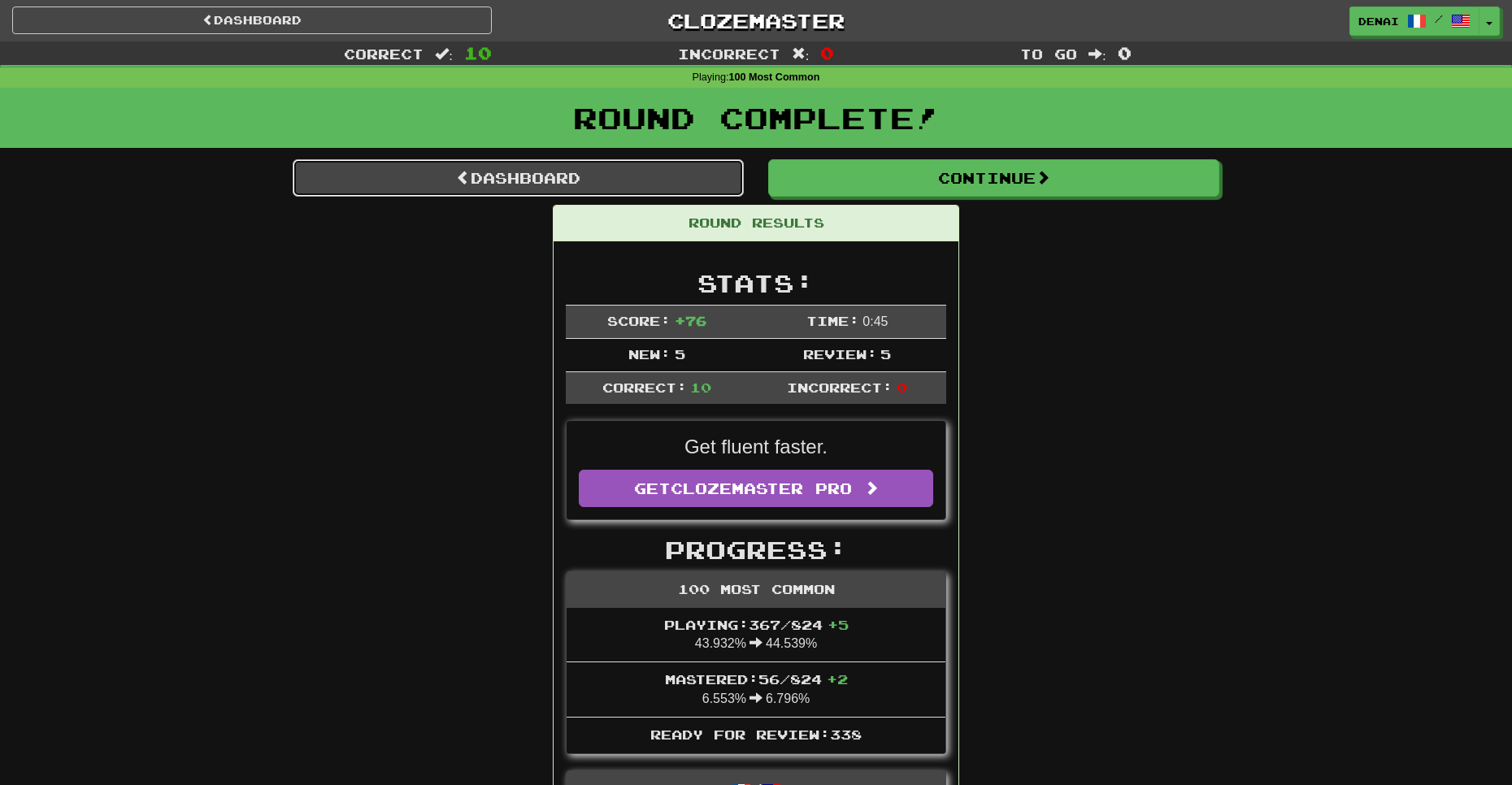
click at [642, 172] on link "Dashboard" at bounding box center [518, 178] width 451 height 38
